Goal: Task Accomplishment & Management: Manage account settings

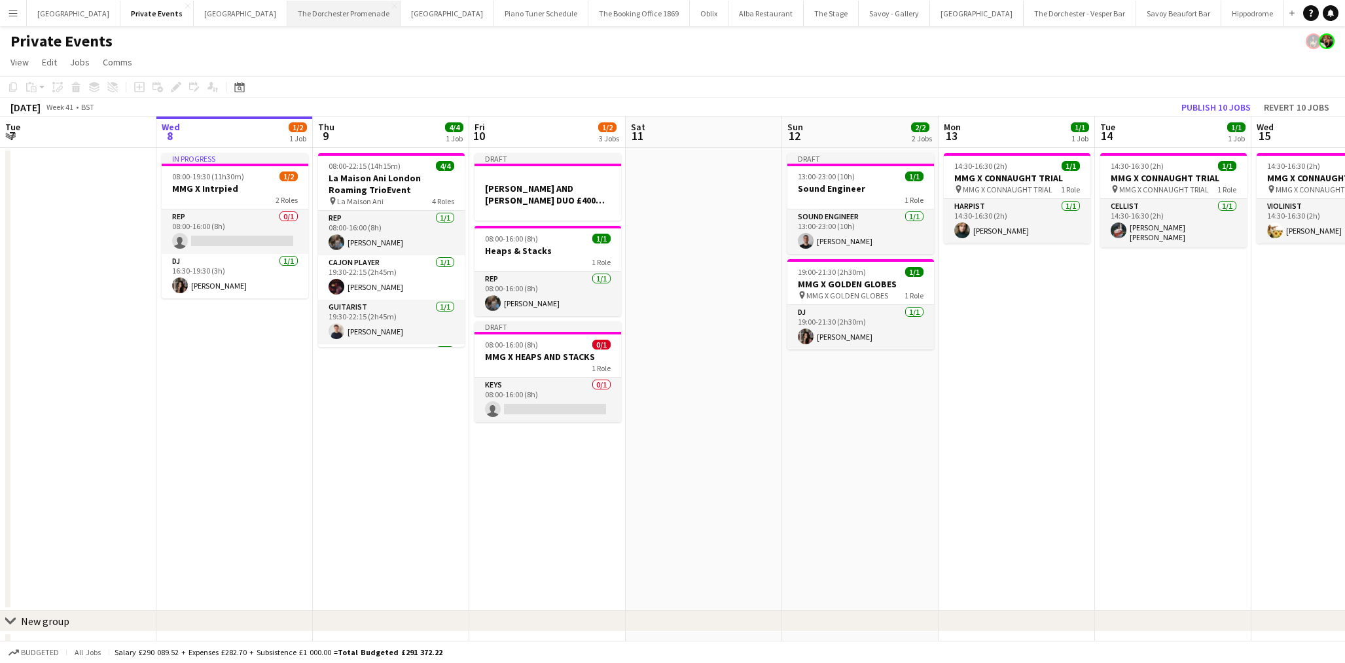
click at [347, 14] on button "The Dorchester Promenade Close" at bounding box center [343, 14] width 113 height 26
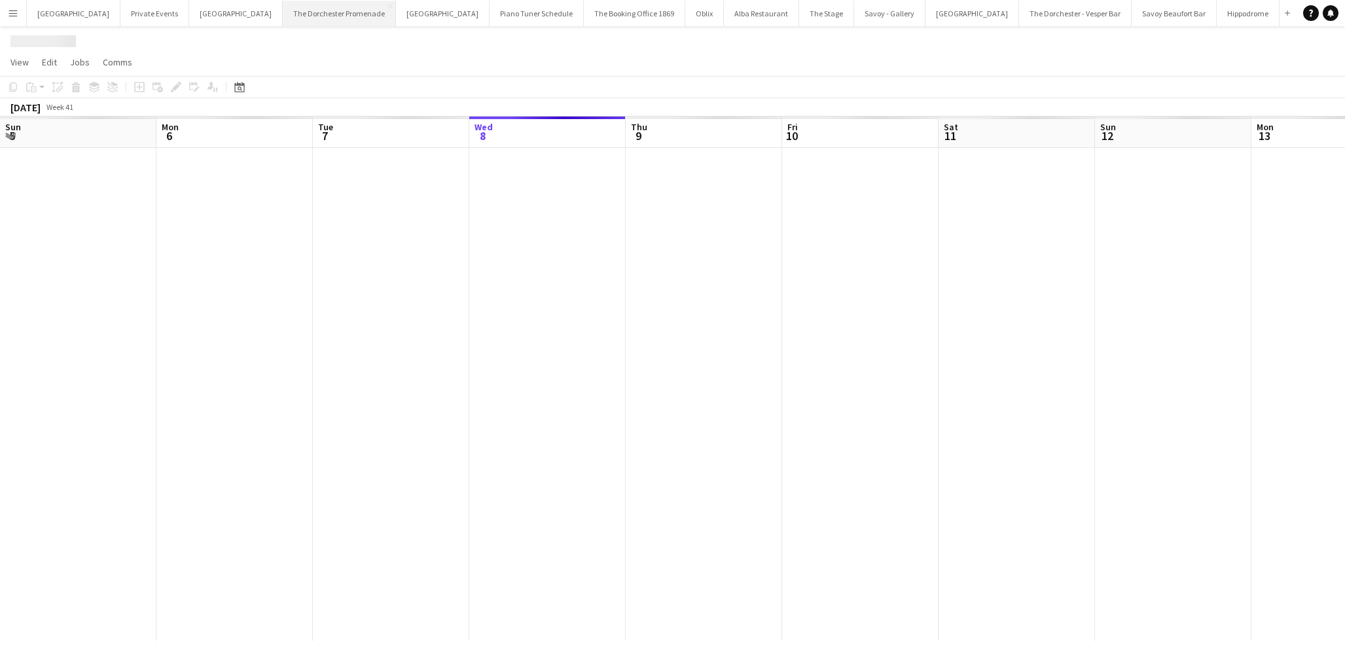
scroll to position [0, 313]
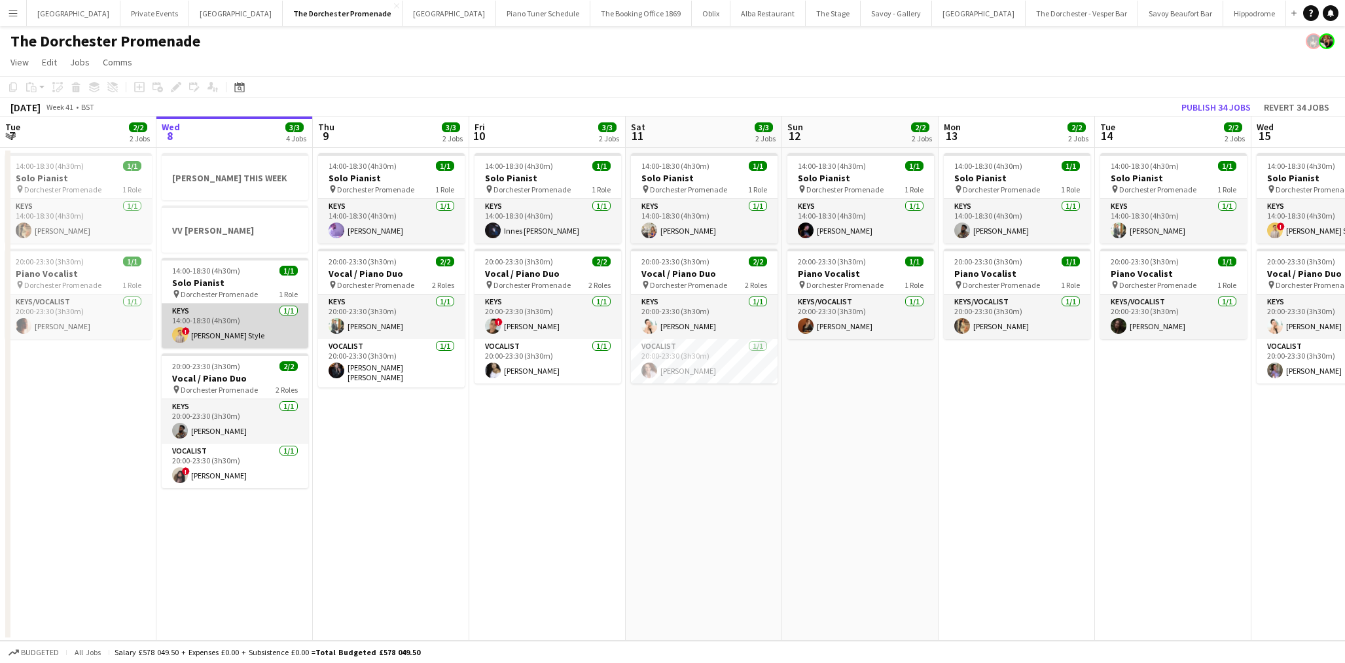
click at [176, 338] on app-user-avatar at bounding box center [180, 335] width 16 height 16
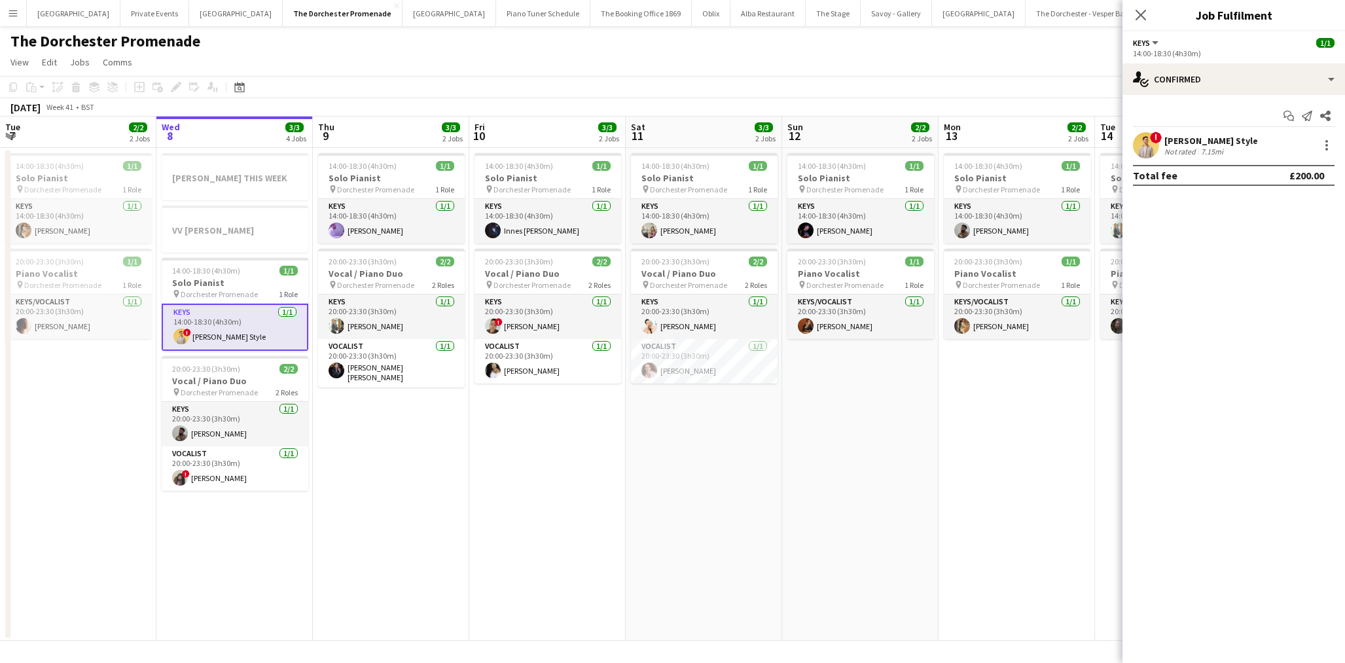
click at [1145, 144] on app-user-avatar at bounding box center [1146, 145] width 26 height 26
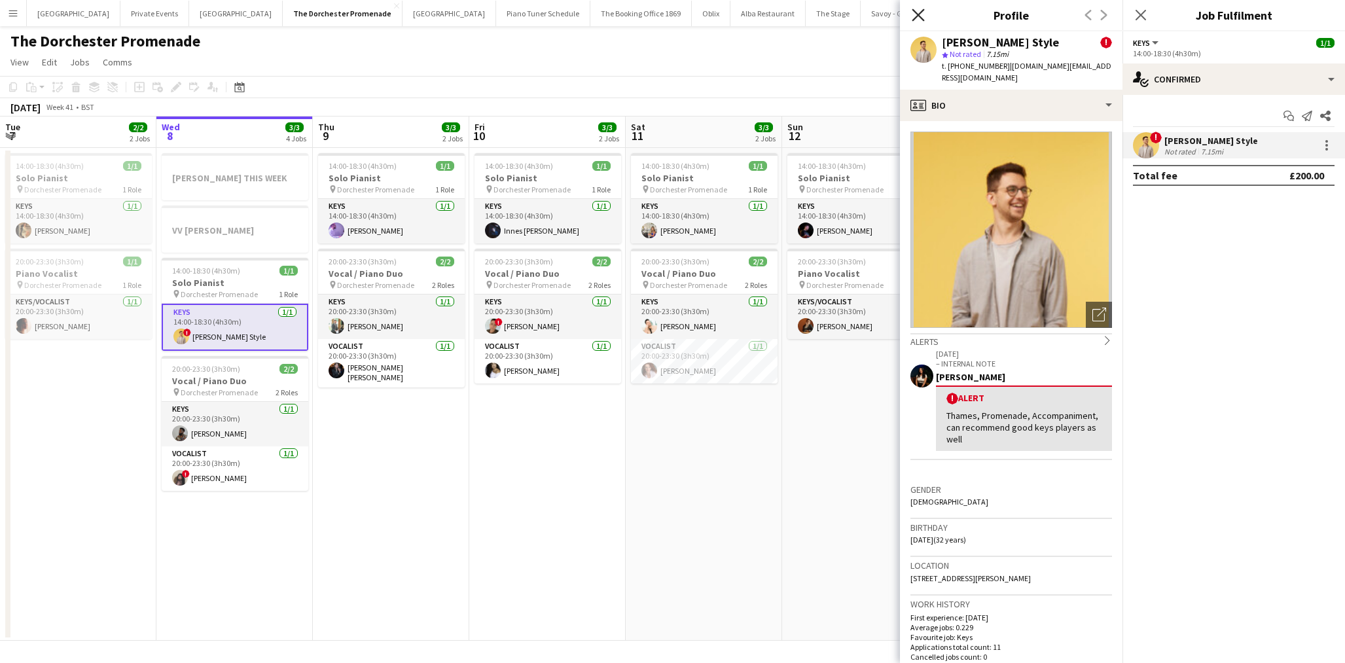
click at [922, 17] on icon "Close pop-in" at bounding box center [918, 15] width 12 height 12
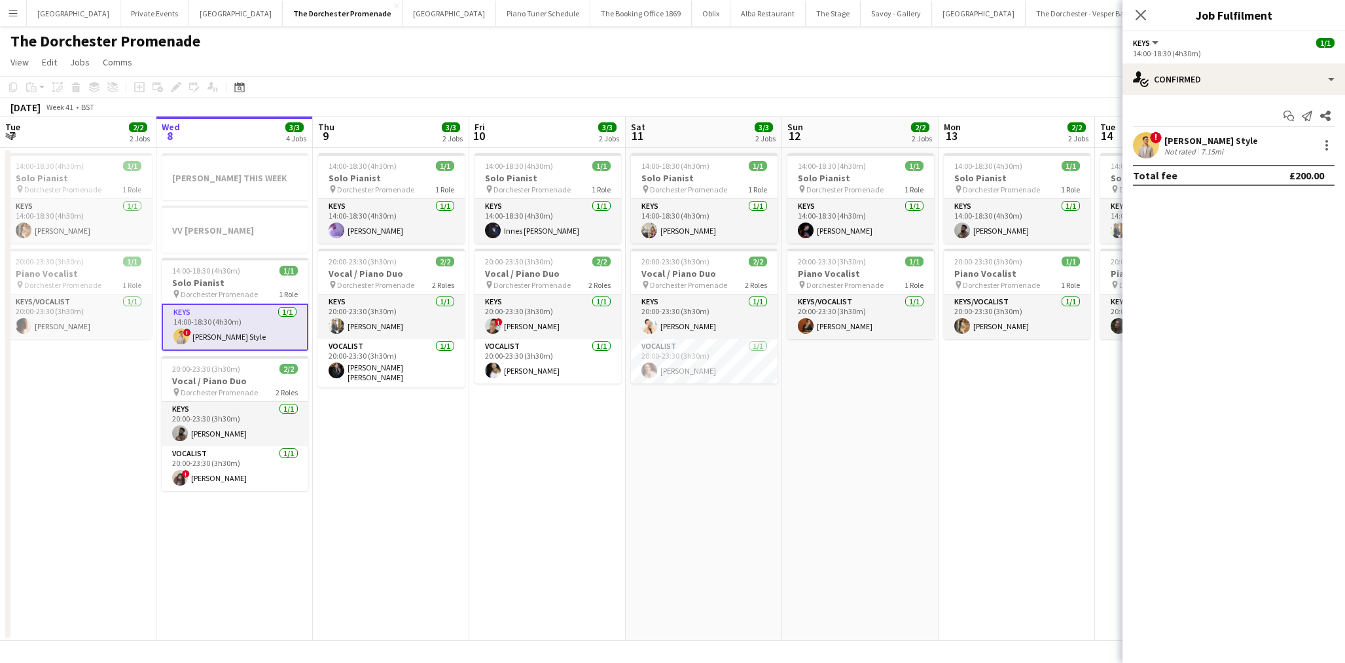
click at [456, 486] on app-date-cell "14:00-18:30 (4h30m) 1/1 Solo Pianist pin Dorchester Promenade 1 Role Keys [DATE…" at bounding box center [391, 394] width 156 height 493
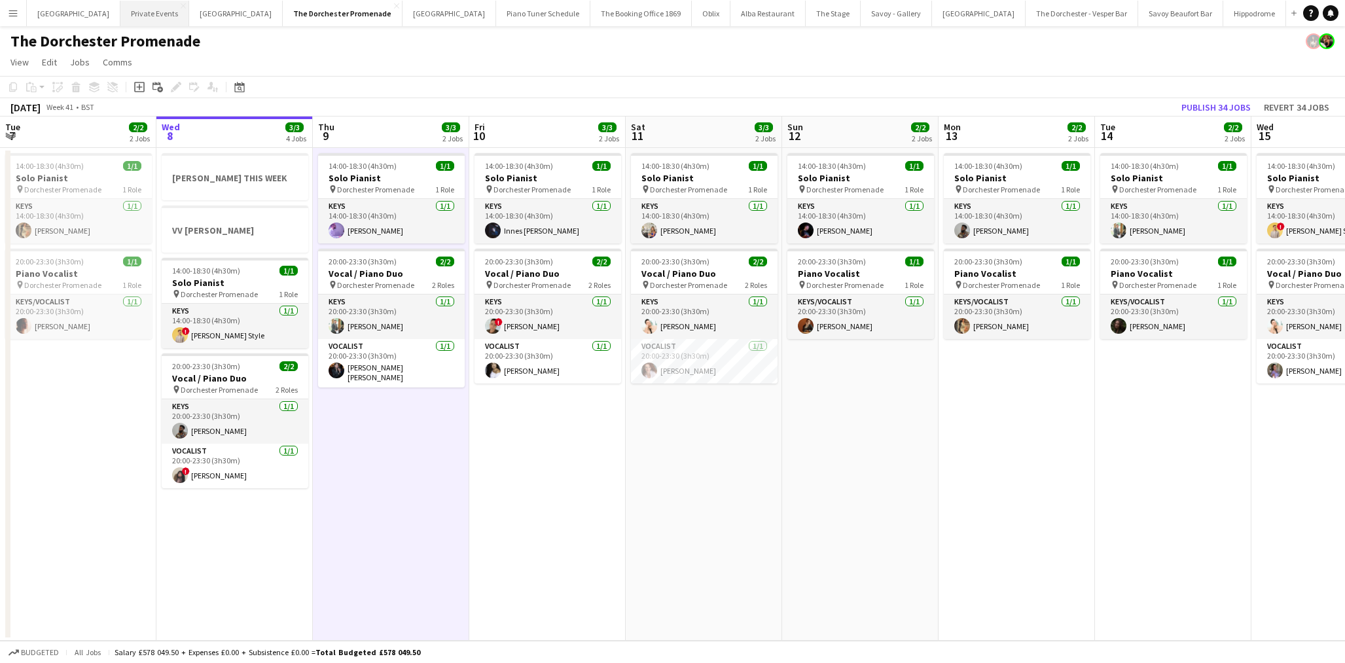
click at [122, 15] on button "Private Events Close" at bounding box center [154, 14] width 69 height 26
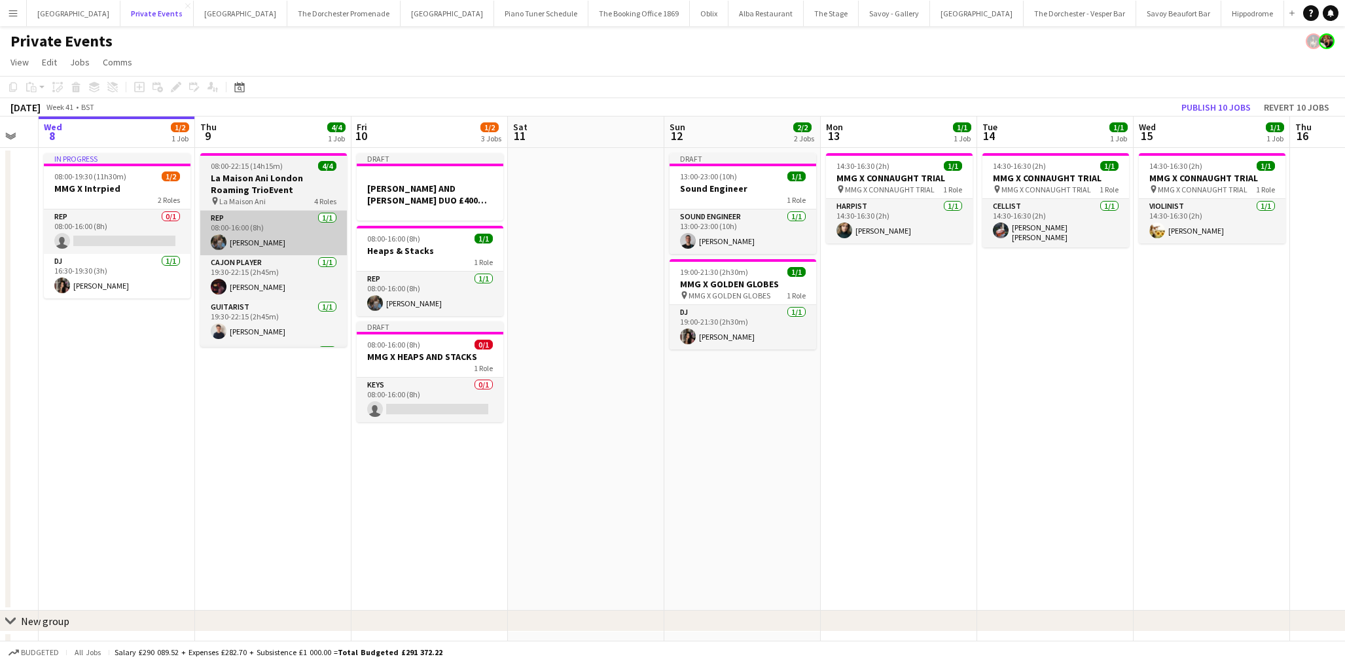
scroll to position [0, 460]
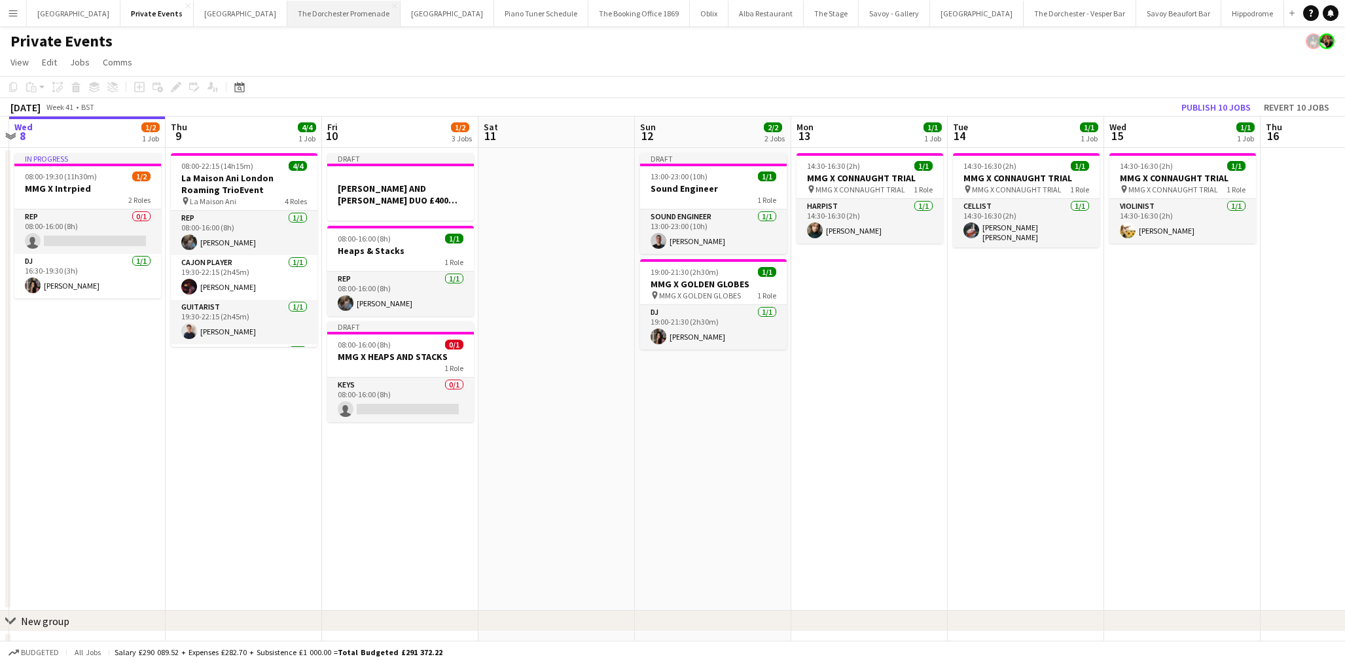
click at [287, 16] on button "The Dorchester Promenade Close" at bounding box center [343, 14] width 113 height 26
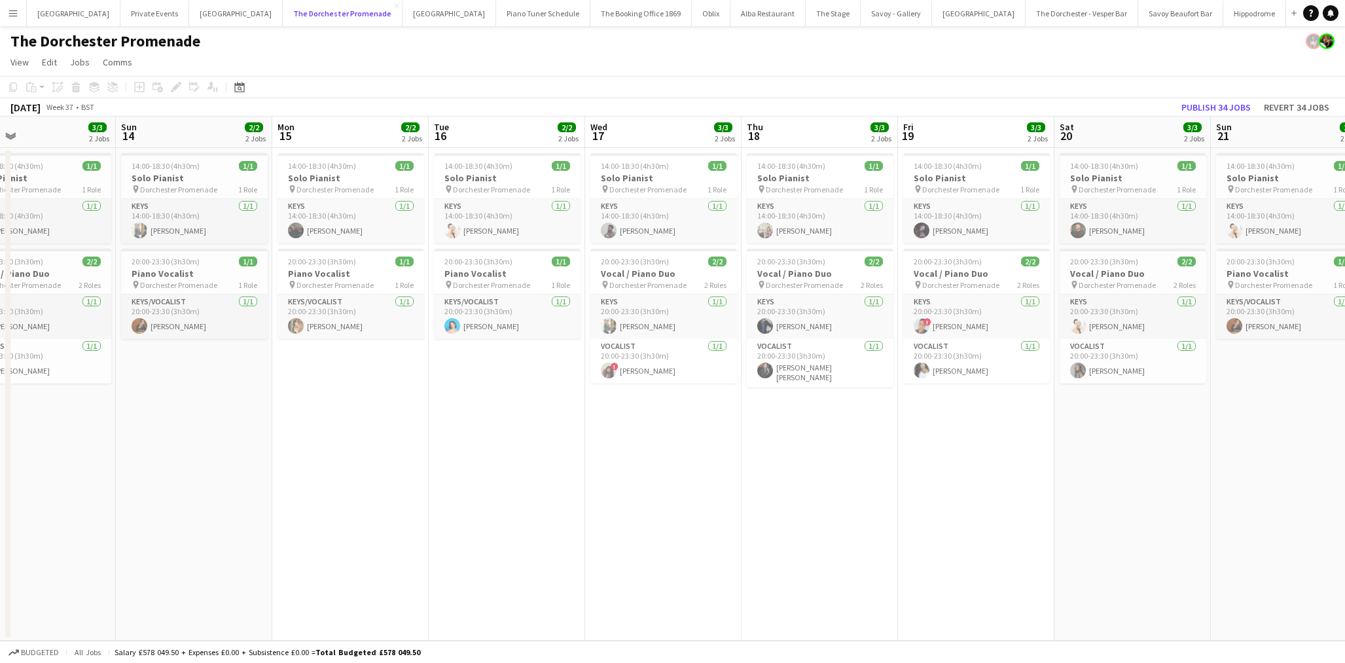
scroll to position [0, 512]
